Goal: Information Seeking & Learning: Learn about a topic

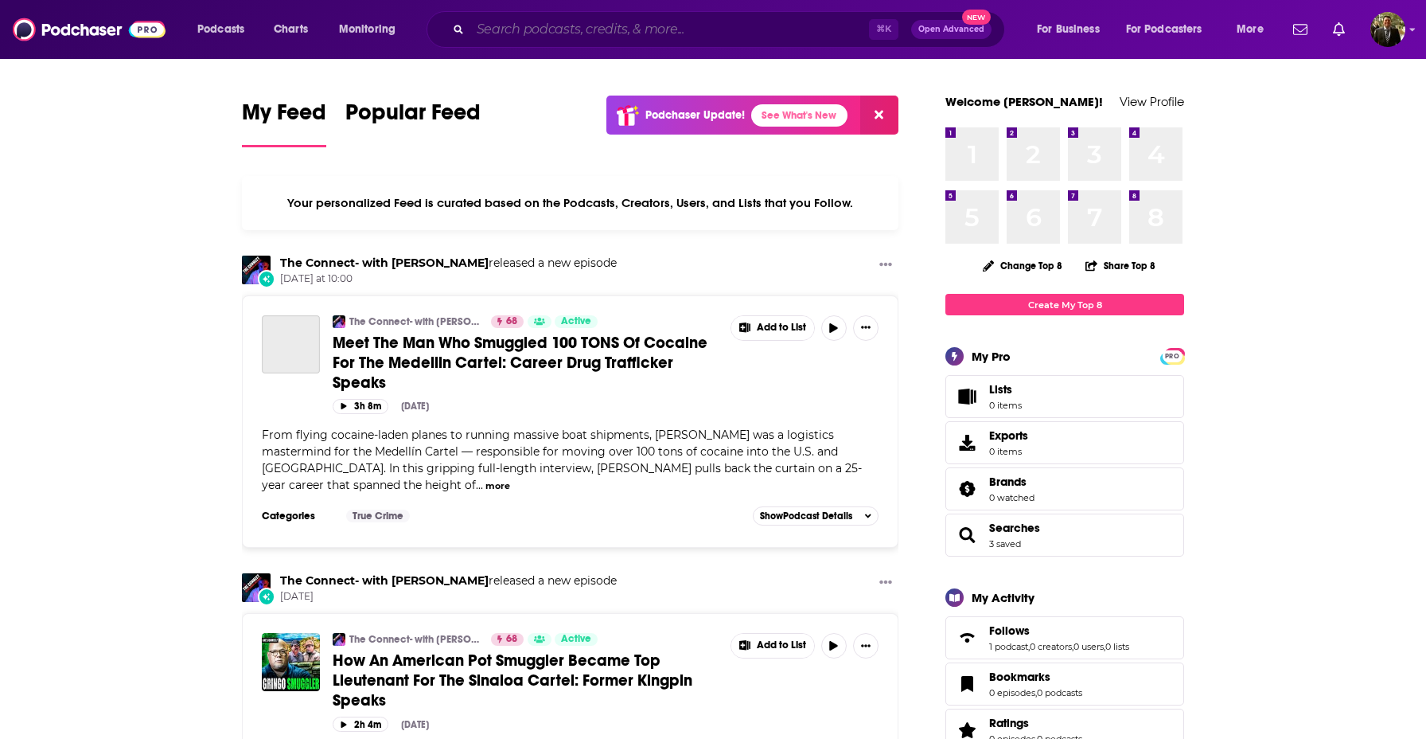
click at [528, 33] on input "Search podcasts, credits, & more..." at bounding box center [669, 29] width 399 height 25
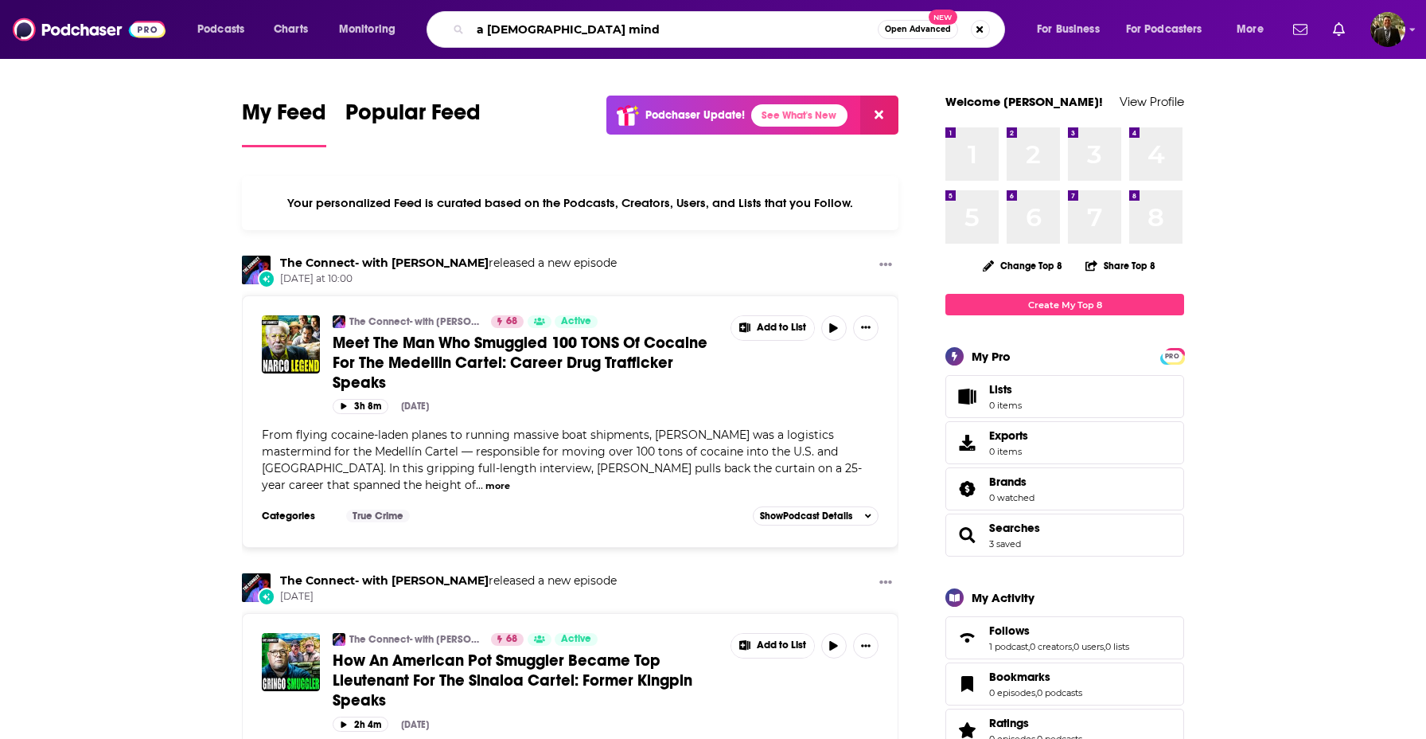
type input "a [DEMOGRAPHIC_DATA] mind"
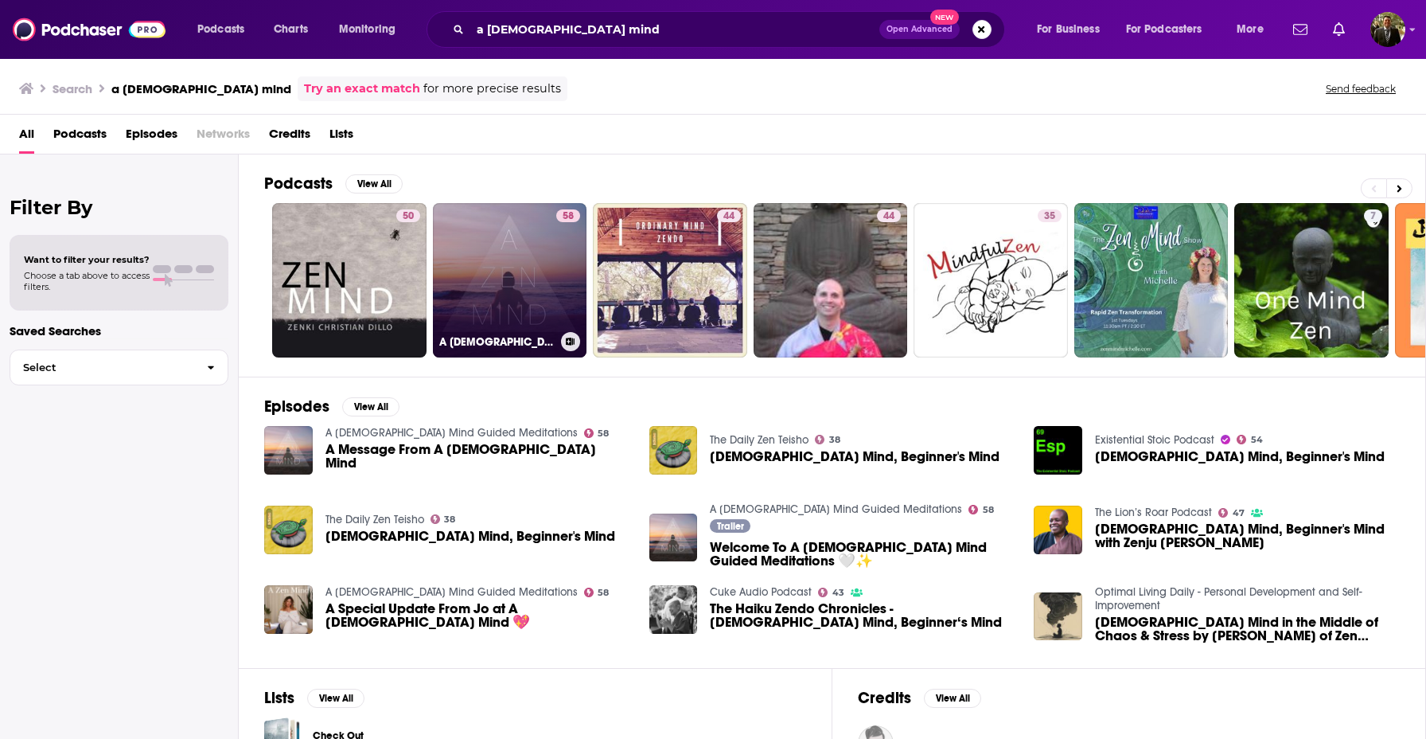
click at [552, 225] on link "58 A [DEMOGRAPHIC_DATA] Mind Guided Meditations" at bounding box center [510, 280] width 154 height 154
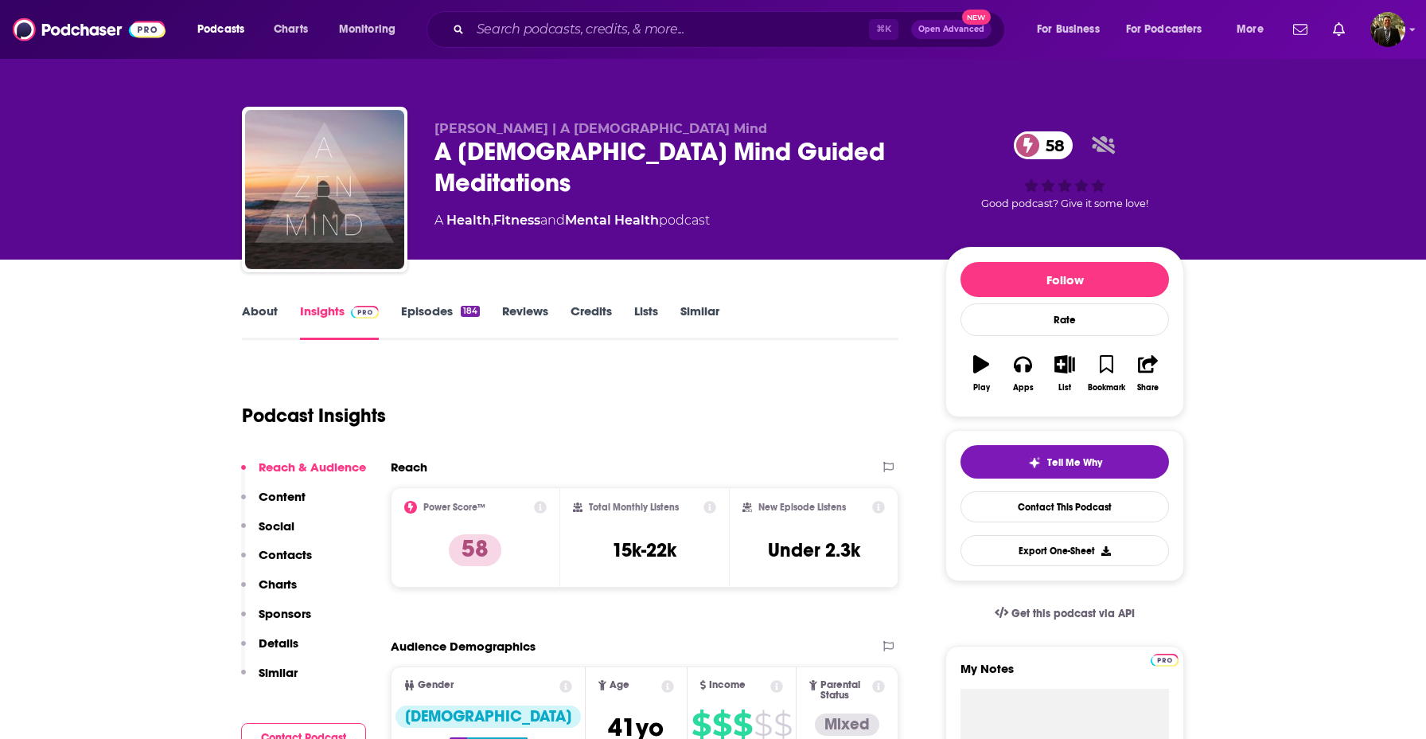
scroll to position [205, 0]
